Goal: Information Seeking & Learning: Compare options

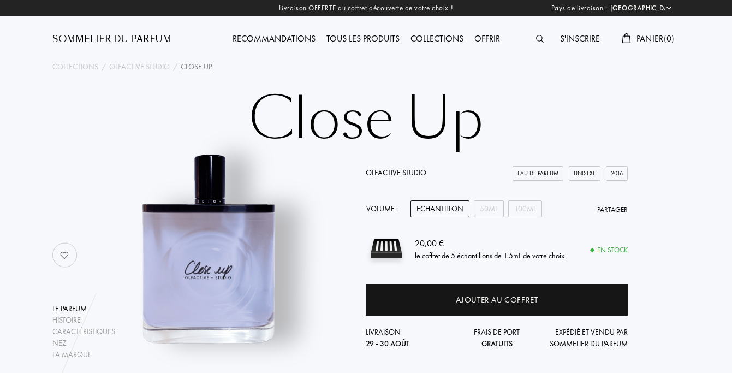
select select "FR"
click at [532, 37] on div at bounding box center [543, 39] width 24 height 14
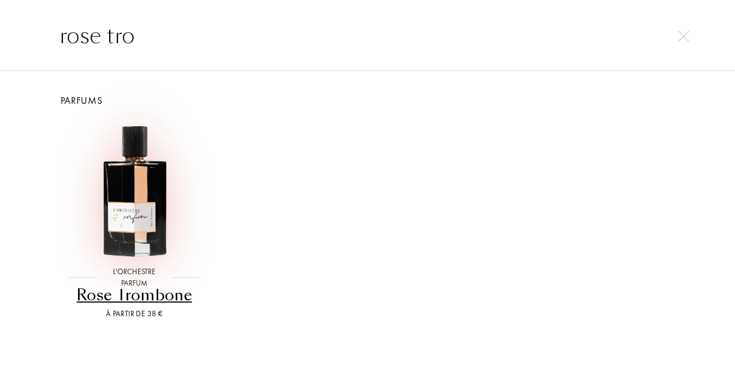
type input "rose tro"
click at [124, 211] on img at bounding box center [134, 190] width 140 height 140
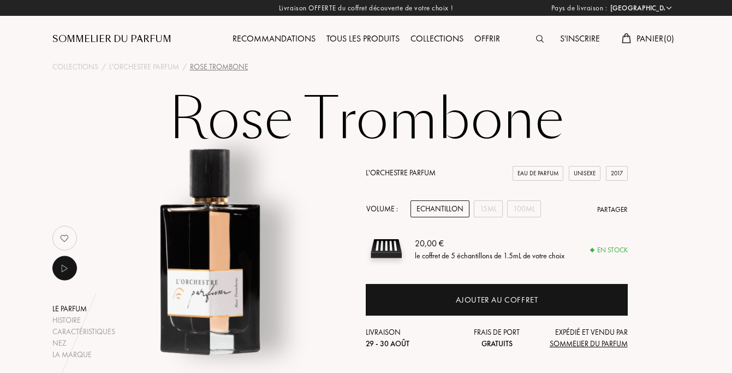
select select "FR"
click at [540, 40] on img at bounding box center [540, 39] width 8 height 8
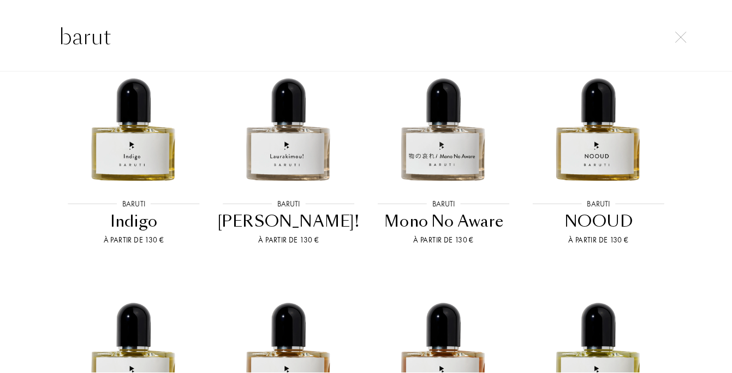
scroll to position [601, 0]
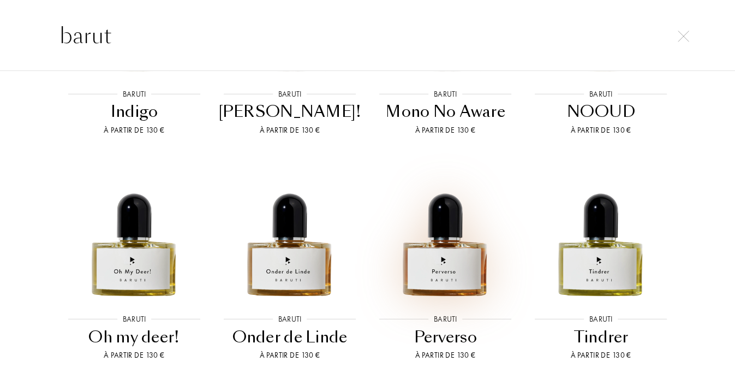
type input "barut"
click at [418, 263] on img at bounding box center [446, 232] width 140 height 140
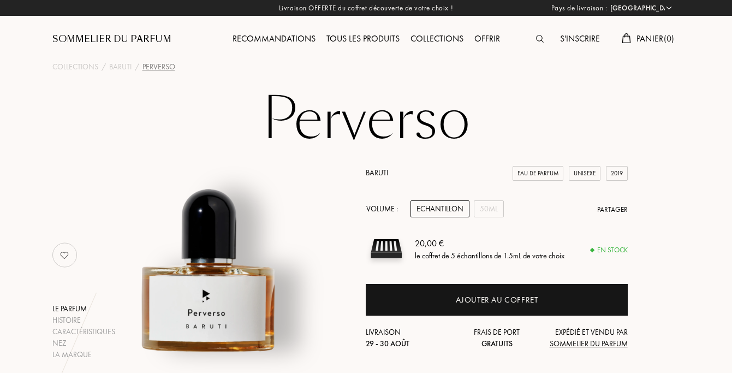
select select "FR"
click at [539, 37] on img at bounding box center [540, 39] width 8 height 8
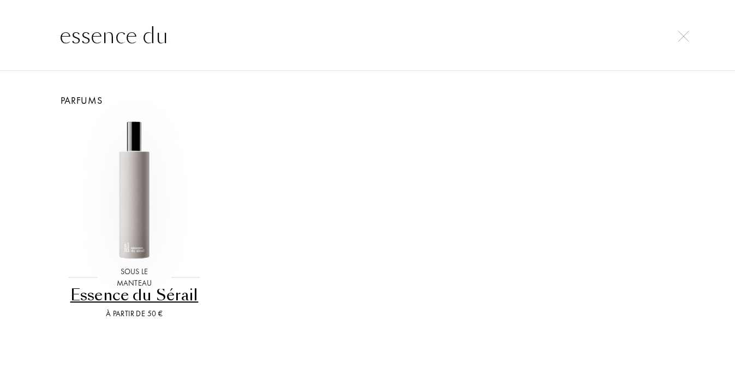
type input "essence du"
click at [120, 168] on img at bounding box center [134, 190] width 140 height 140
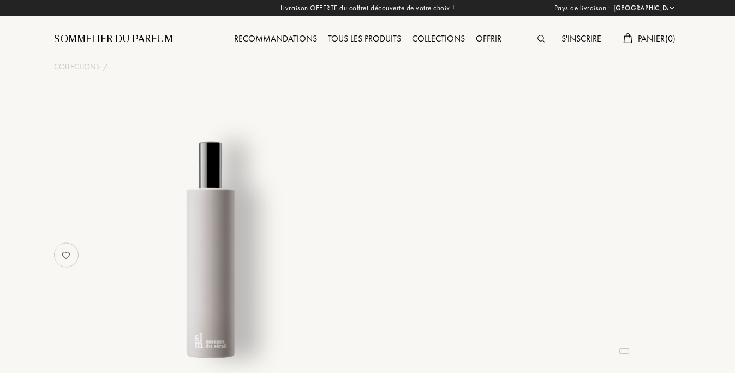
select select "FR"
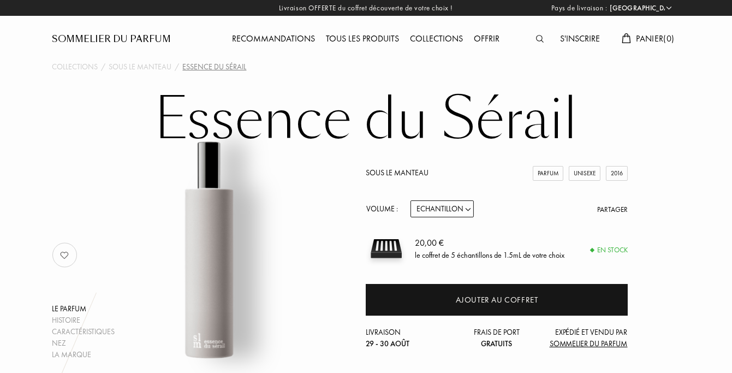
click at [538, 37] on img at bounding box center [540, 39] width 8 height 8
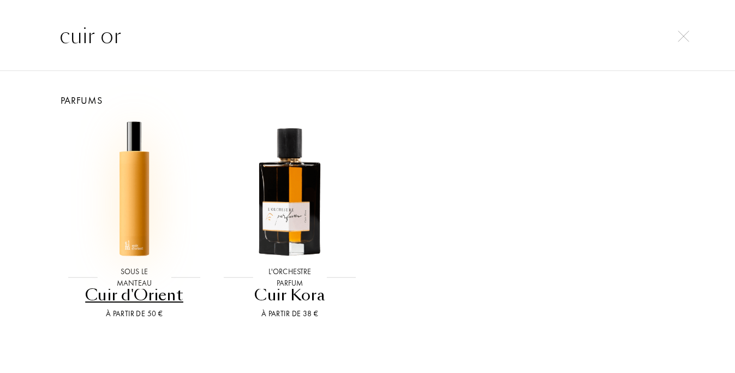
type input "cuir or"
click at [141, 184] on img at bounding box center [134, 190] width 140 height 140
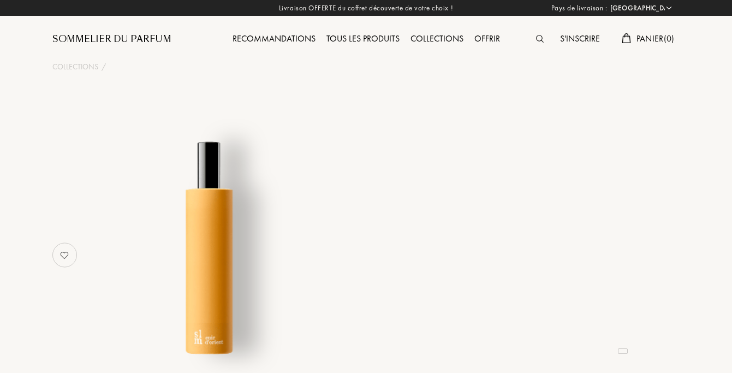
select select "FR"
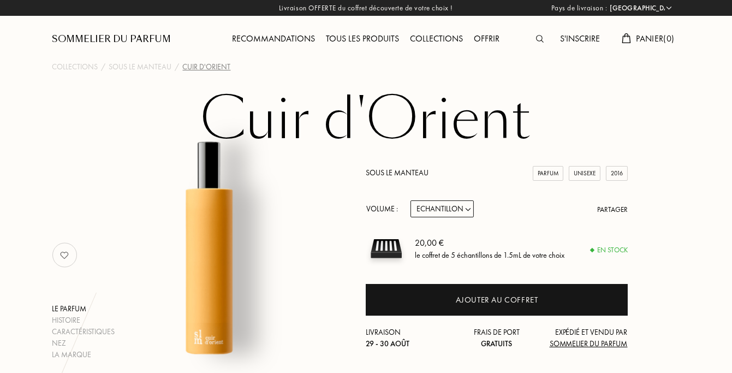
click at [536, 38] on img at bounding box center [540, 39] width 8 height 8
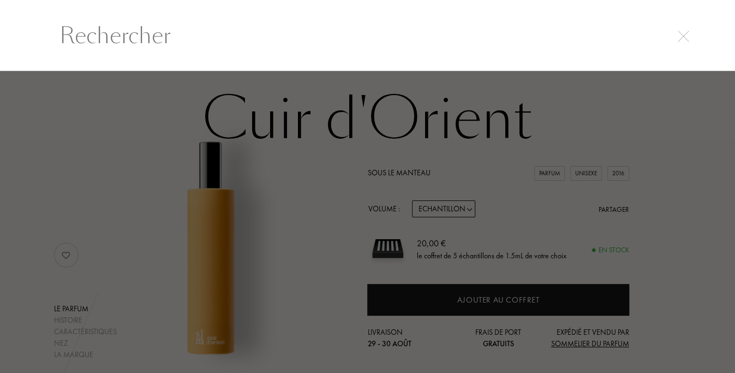
click at [296, 30] on input "text" at bounding box center [368, 35] width 661 height 33
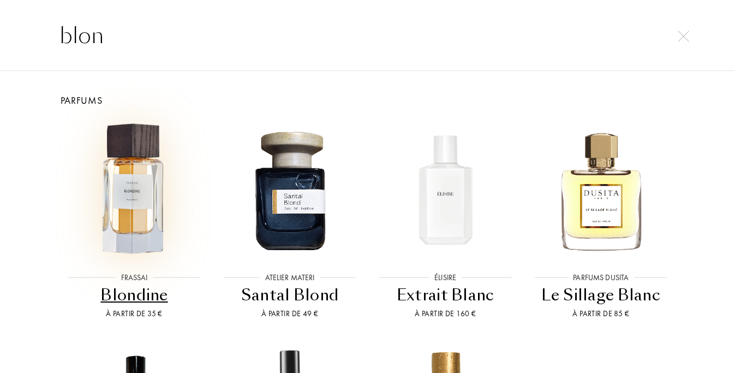
type input "blon"
click at [137, 182] on img at bounding box center [134, 190] width 140 height 140
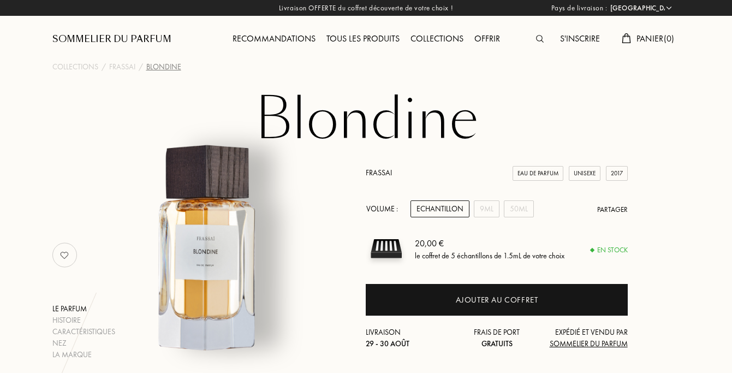
select select "FR"
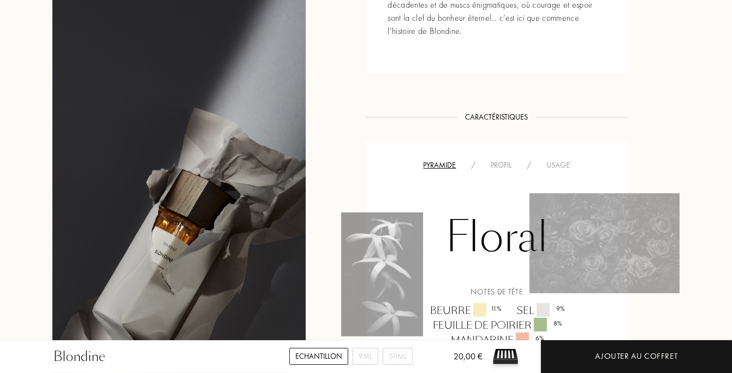
scroll to position [764, 0]
